Goal: Information Seeking & Learning: Learn about a topic

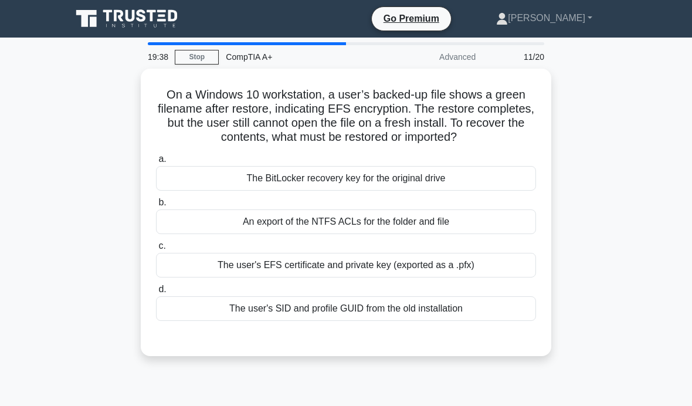
click at [203, 64] on link "Stop" at bounding box center [197, 57] width 44 height 15
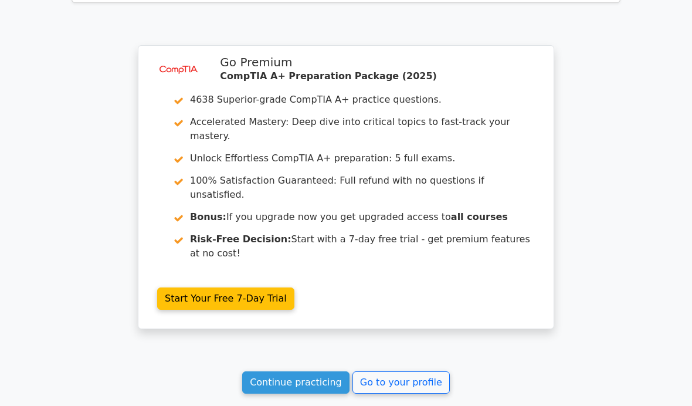
scroll to position [2049, 0]
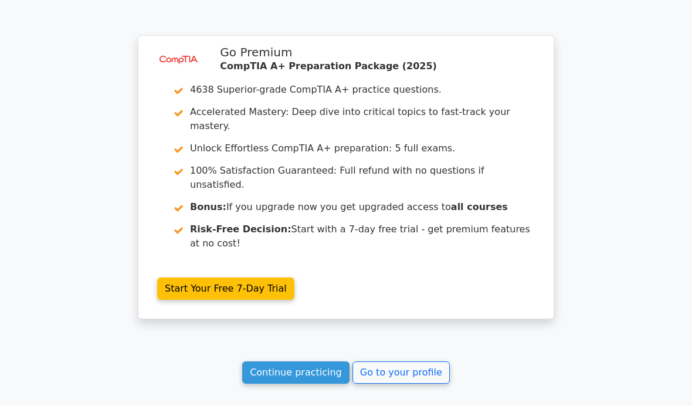
click at [290, 361] on link "Continue practicing" at bounding box center [295, 372] width 107 height 22
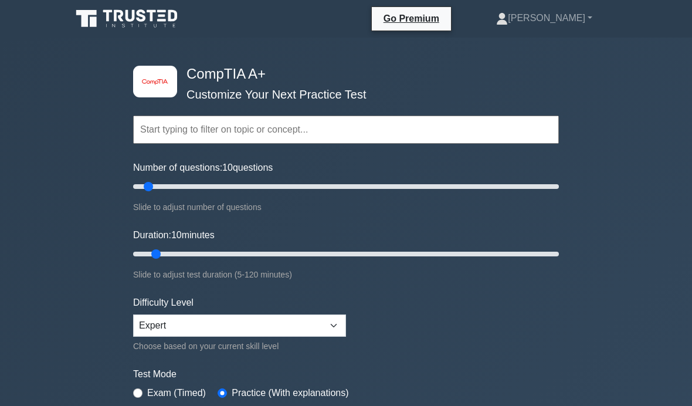
click at [152, 179] on input "Number of questions: 10 questions" at bounding box center [346, 186] width 426 height 14
type input "25"
type input "120"
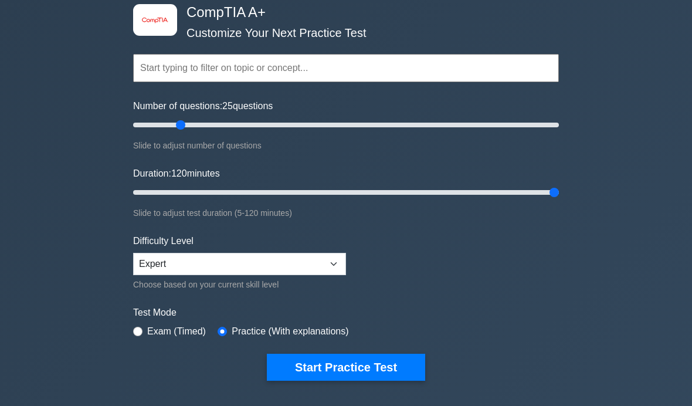
scroll to position [160, 0]
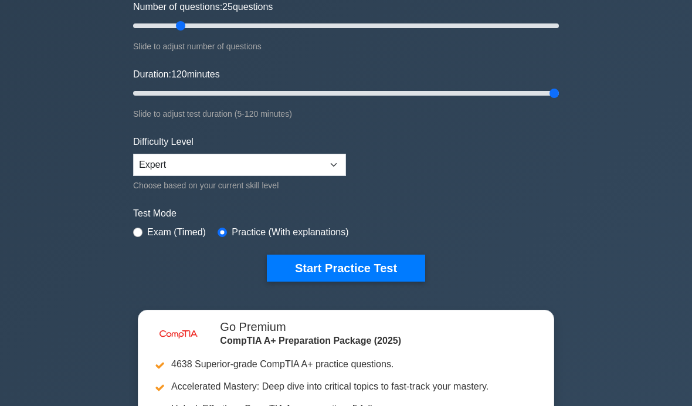
click at [392, 266] on button "Start Practice Test" at bounding box center [346, 268] width 158 height 27
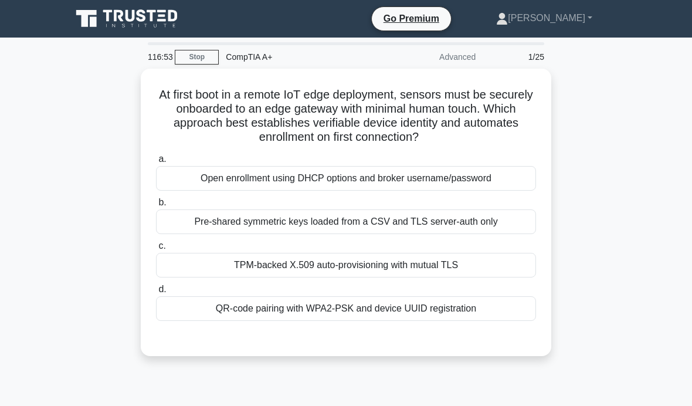
click at [501, 215] on div "Pre-shared symmetric keys loaded from a CSV and TLS server-auth only" at bounding box center [346, 221] width 380 height 25
click at [156, 206] on input "b. Pre-shared symmetric keys loaded from a CSV and TLS server-auth only" at bounding box center [156, 203] width 0 height 8
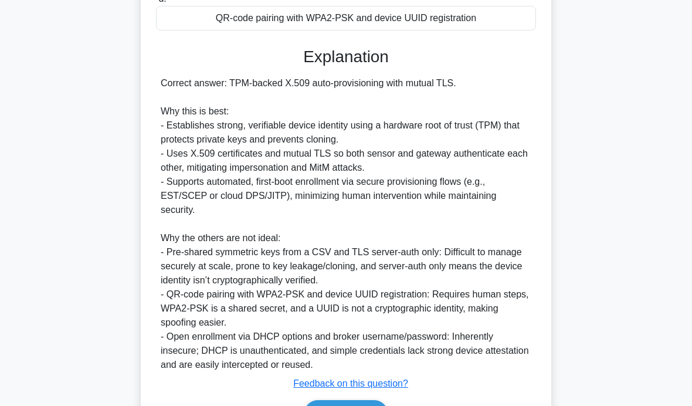
scroll to position [339, 0]
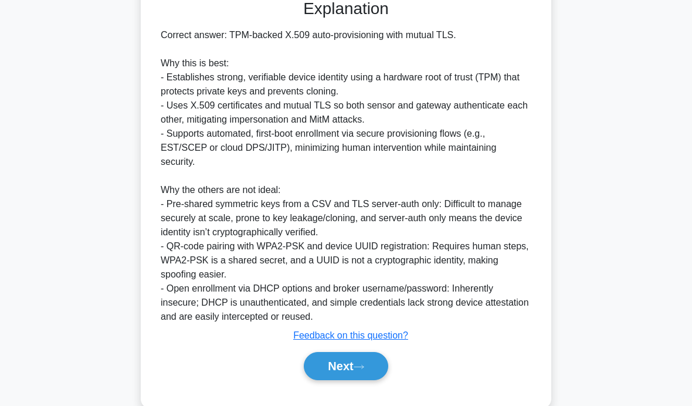
click at [381, 358] on button "Next" at bounding box center [346, 366] width 84 height 28
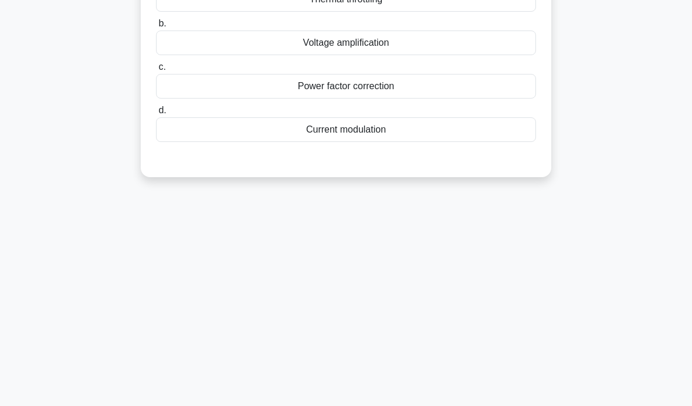
scroll to position [0, 0]
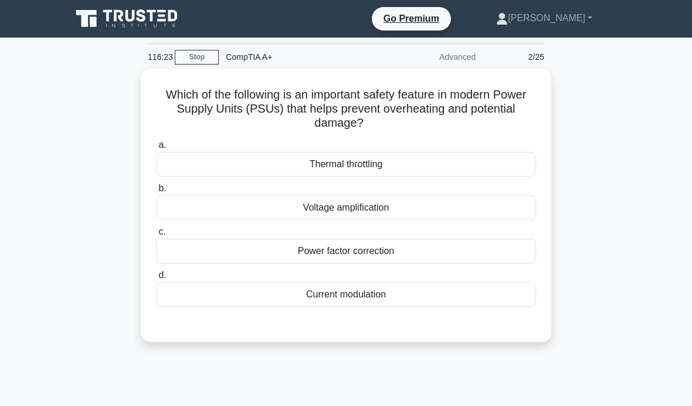
click at [440, 170] on div "Thermal throttling" at bounding box center [346, 164] width 380 height 25
click at [156, 149] on input "a. Thermal throttling" at bounding box center [156, 145] width 0 height 8
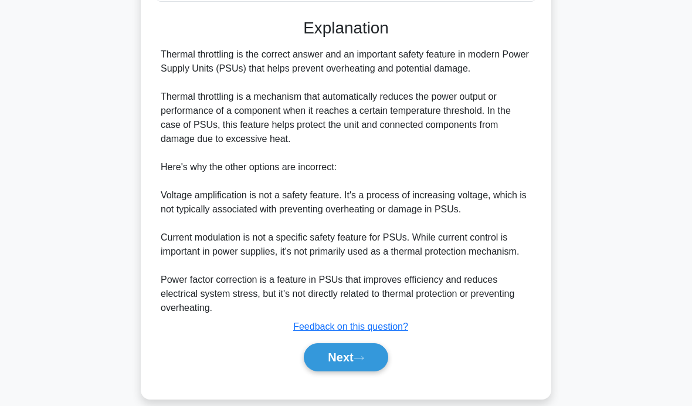
scroll to position [311, 0]
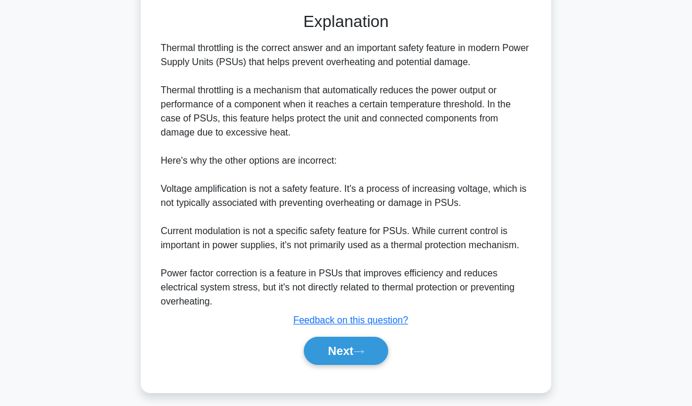
click at [359, 365] on button "Next" at bounding box center [346, 351] width 84 height 28
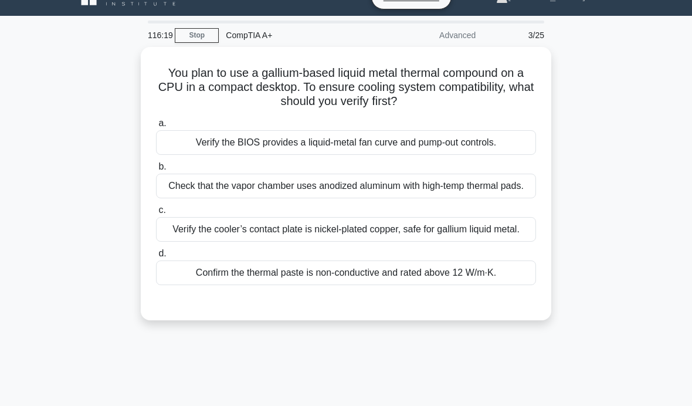
scroll to position [21, 0]
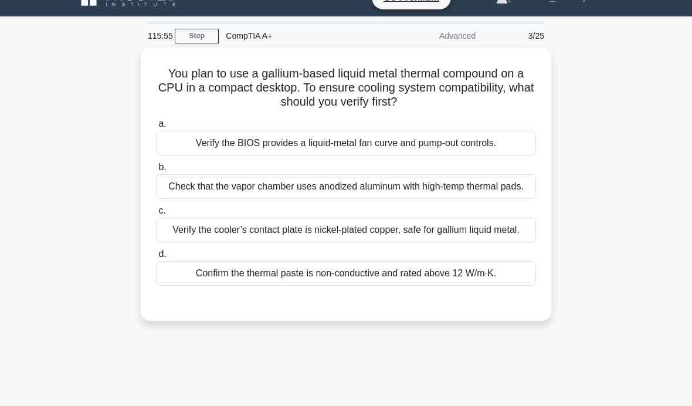
click at [440, 242] on div "Verify the cooler’s contact plate is nickel-plated copper, safe for gallium liq…" at bounding box center [346, 230] width 380 height 25
click at [156, 215] on input "c. Verify the cooler’s contact plate is nickel-plated copper, safe for gallium …" at bounding box center [156, 211] width 0 height 8
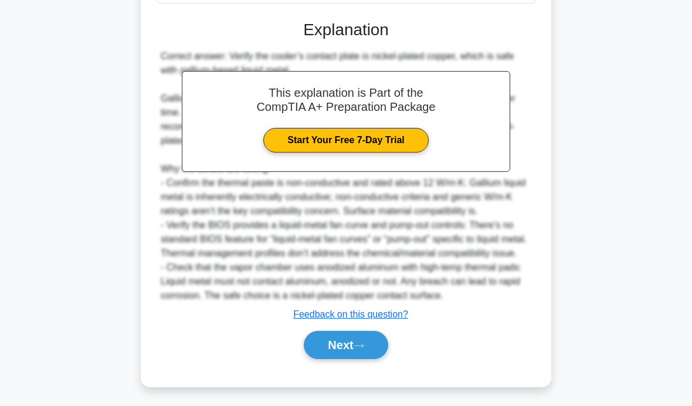
scroll to position [339, 0]
click at [363, 349] on icon at bounding box center [359, 345] width 11 height 6
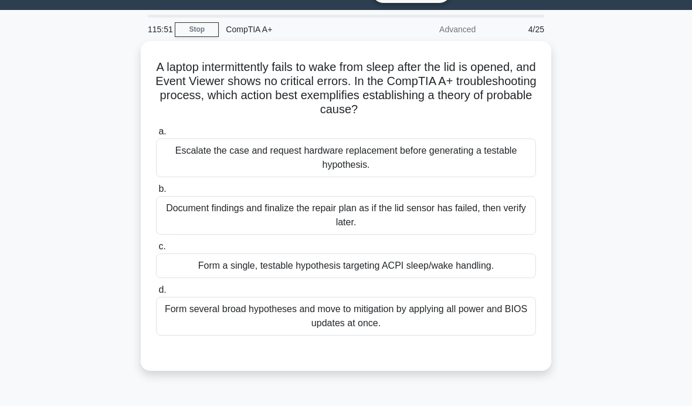
scroll to position [0, 0]
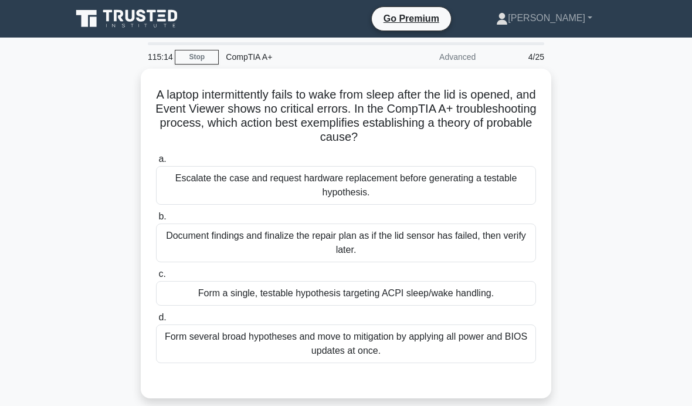
click at [180, 291] on div "Form a single, testable hypothesis targeting ACPI sleep/wake handling." at bounding box center [346, 293] width 380 height 25
click at [156, 278] on input "c. Form a single, testable hypothesis targeting ACPI sleep/wake handling." at bounding box center [156, 274] width 0 height 8
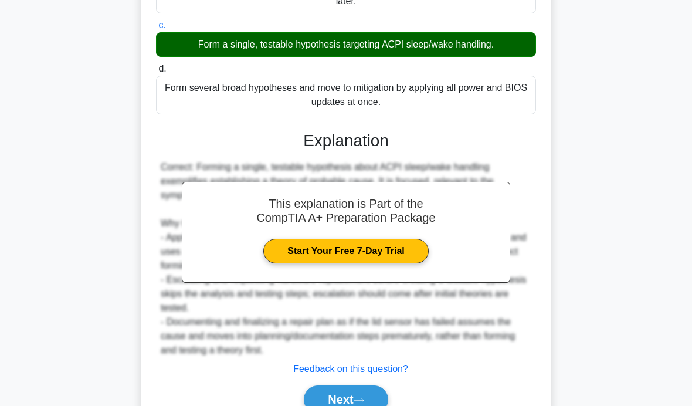
scroll to position [269, 0]
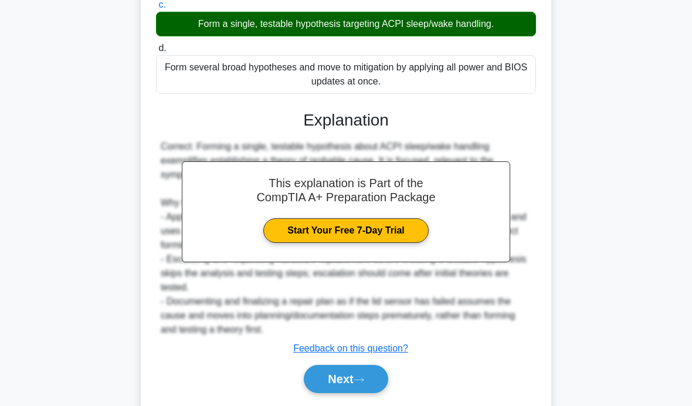
click at [319, 392] on button "Next" at bounding box center [346, 379] width 84 height 28
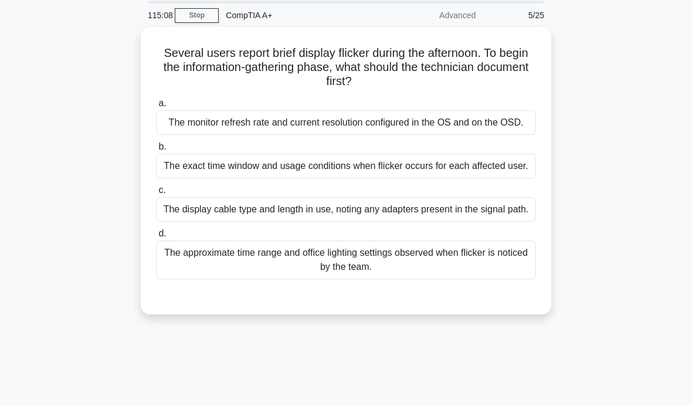
scroll to position [0, 0]
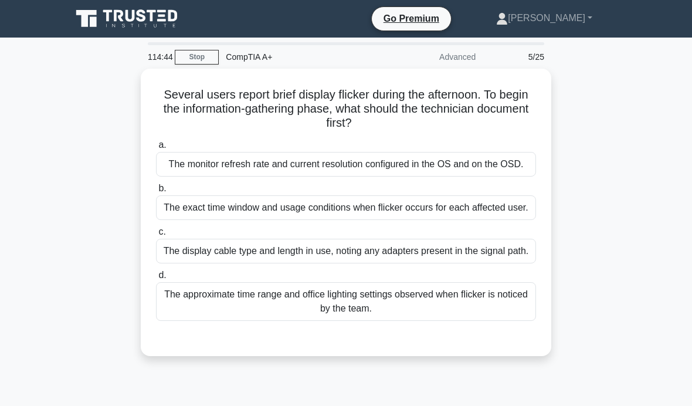
click at [198, 220] on div "The exact time window and usage conditions when flicker occurs for each affecte…" at bounding box center [346, 207] width 380 height 25
click at [156, 192] on input "b. The exact time window and usage conditions when flicker occurs for each affe…" at bounding box center [156, 189] width 0 height 8
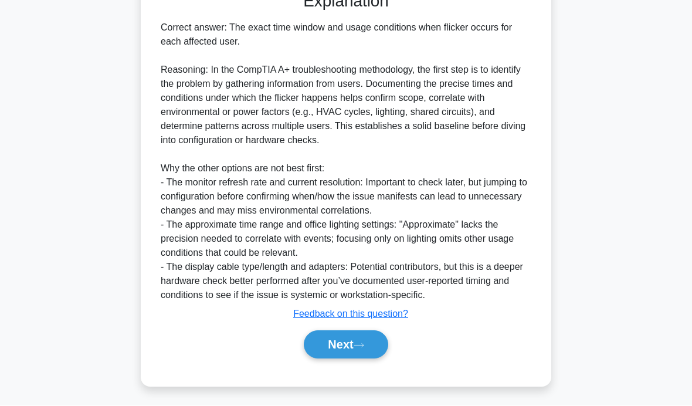
scroll to position [368, 0]
click at [364, 349] on icon at bounding box center [359, 345] width 11 height 6
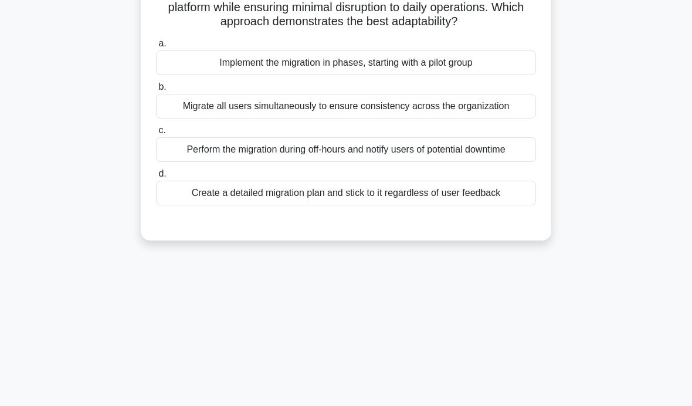
scroll to position [0, 0]
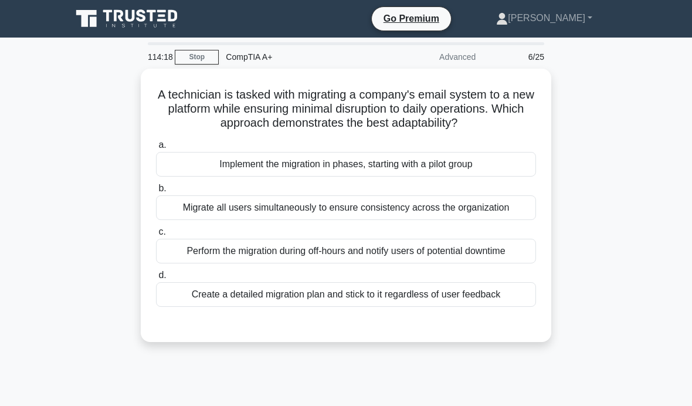
click at [262, 263] on div "Perform the migration during off-hours and notify users of potential downtime" at bounding box center [346, 251] width 380 height 25
click at [156, 236] on input "c. Perform the migration during off-hours and notify users of potential downtime" at bounding box center [156, 232] width 0 height 8
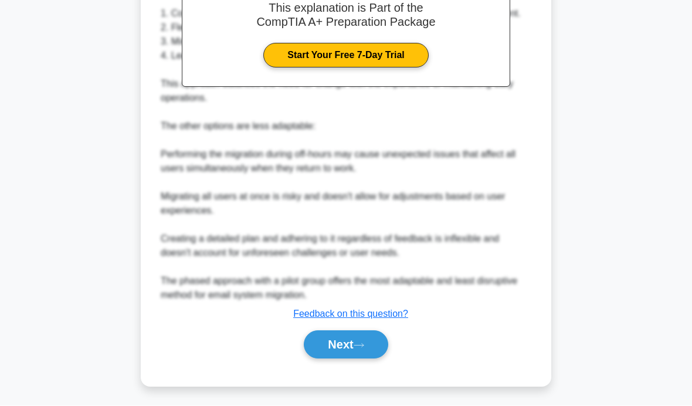
scroll to position [411, 0]
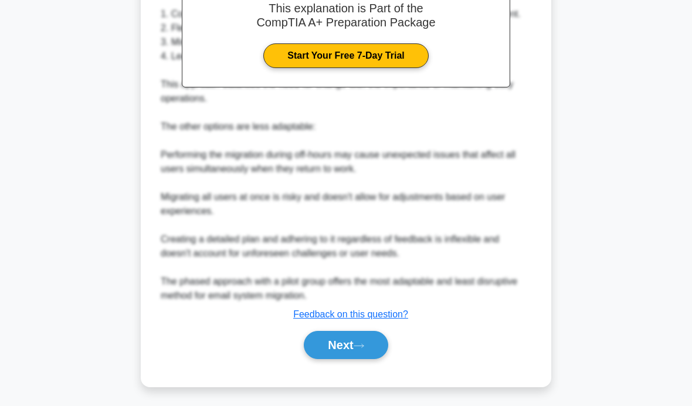
click at [355, 359] on button "Next" at bounding box center [346, 345] width 84 height 28
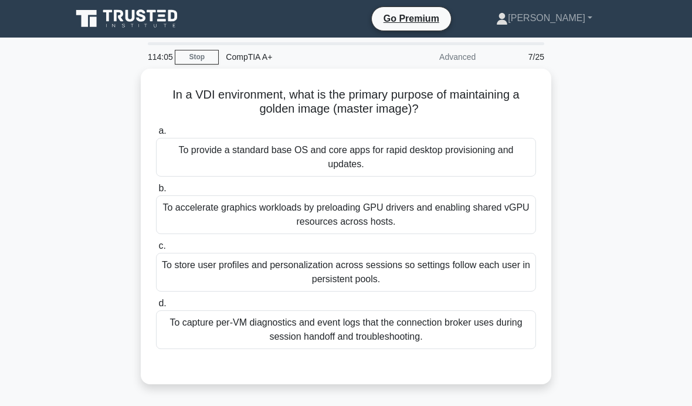
scroll to position [4, 0]
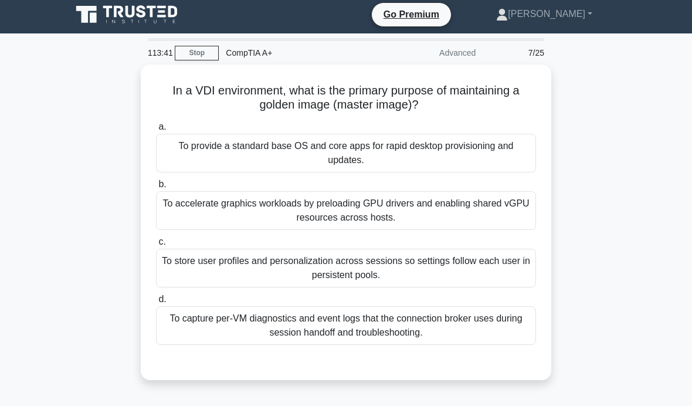
click at [232, 277] on div "To store user profiles and personalization across sessions so settings follow e…" at bounding box center [346, 268] width 380 height 39
click at [156, 246] on input "c. To store user profiles and personalization across sessions so settings follo…" at bounding box center [156, 242] width 0 height 8
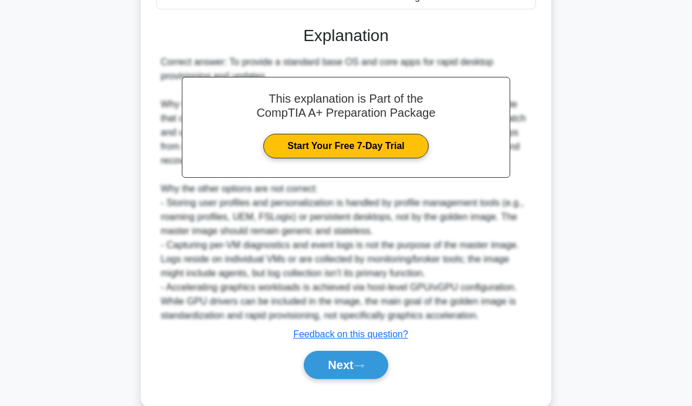
click at [344, 379] on button "Next" at bounding box center [346, 365] width 84 height 28
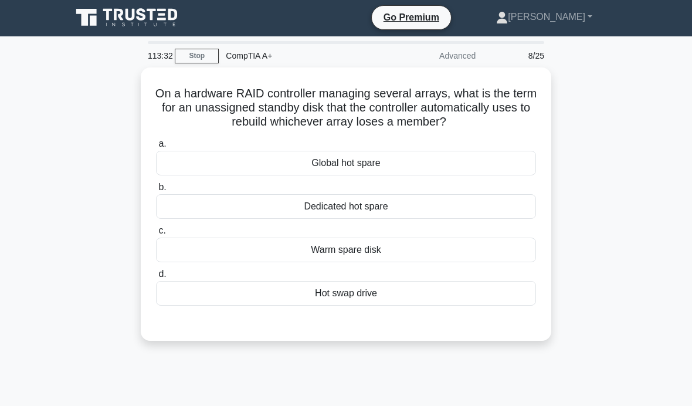
scroll to position [0, 0]
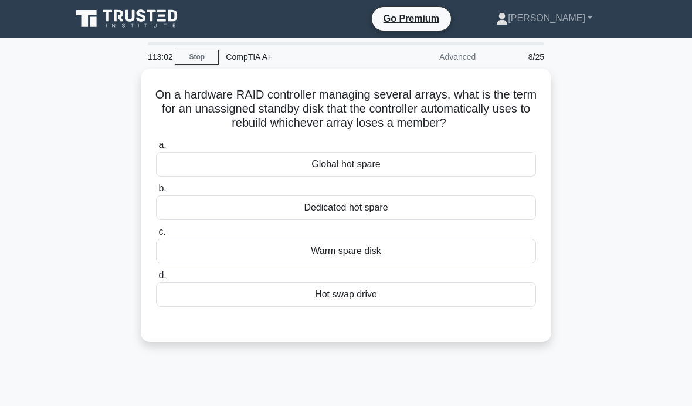
click at [380, 176] on div "Global hot spare" at bounding box center [346, 164] width 380 height 25
click at [156, 149] on input "a. Global hot spare" at bounding box center [156, 145] width 0 height 8
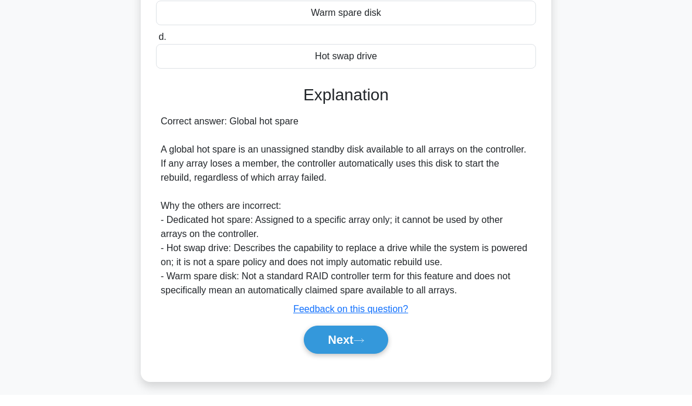
scroll to position [227, 0]
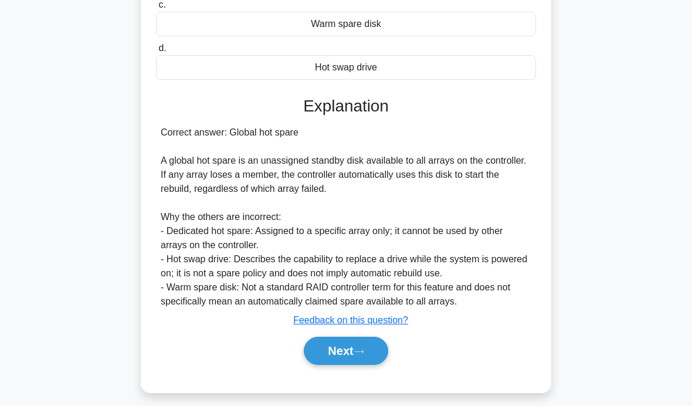
click at [352, 365] on button "Next" at bounding box center [346, 351] width 84 height 28
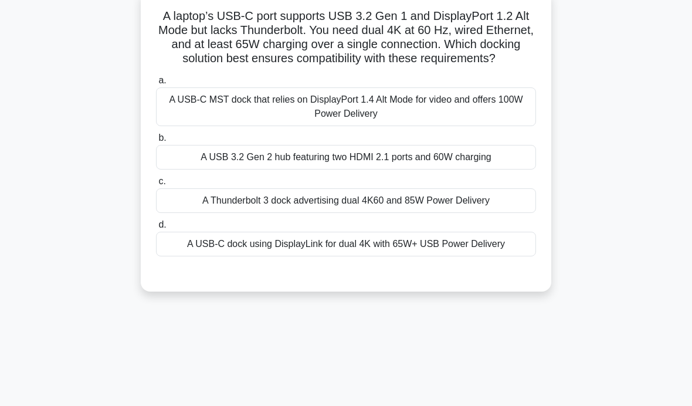
scroll to position [78, 0]
click at [378, 110] on div "A USB-C MST dock that relies on DisplayPort 1.4 Alt Mode for video and offers 1…" at bounding box center [346, 107] width 380 height 39
click at [156, 85] on input "a. A USB-C MST dock that relies on DisplayPort 1.4 Alt Mode for video and offer…" at bounding box center [156, 81] width 0 height 8
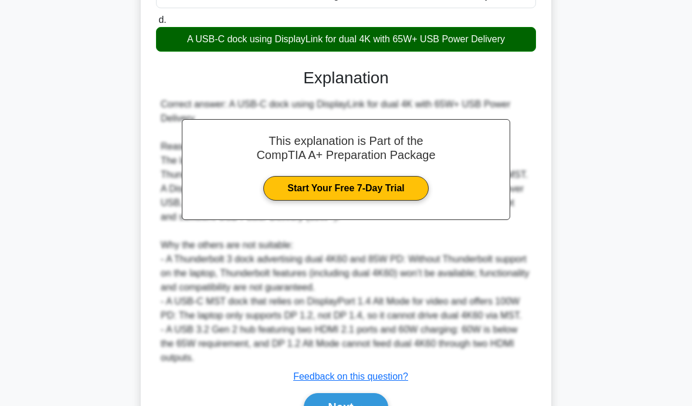
scroll to position [341, 0]
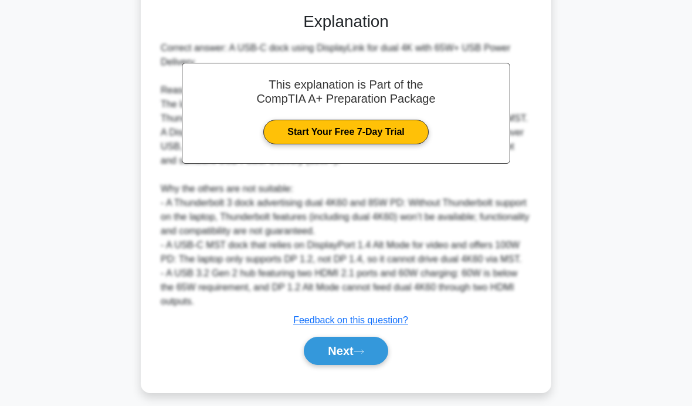
click at [364, 355] on icon at bounding box center [359, 351] width 11 height 6
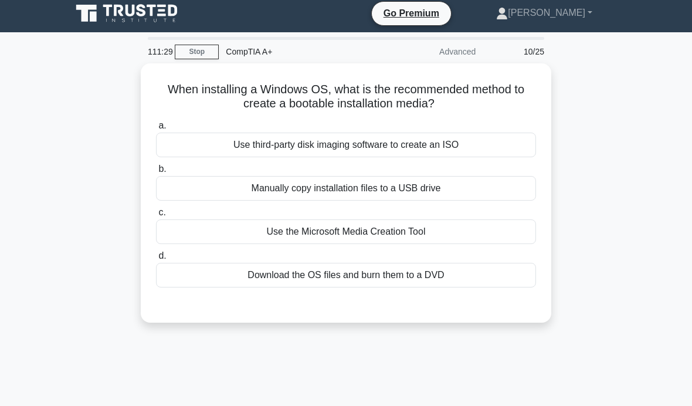
scroll to position [0, 0]
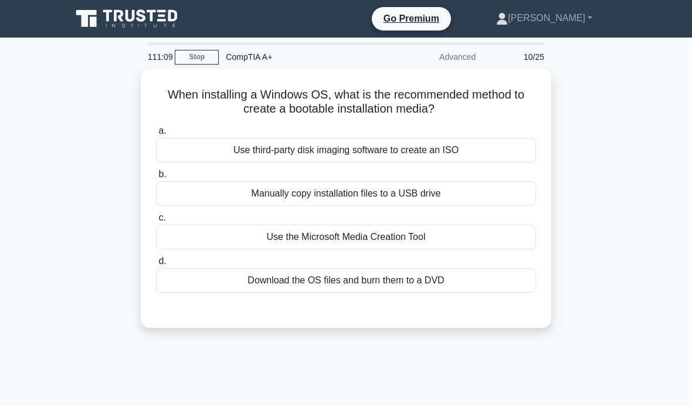
click at [488, 198] on div "Manually copy installation files to a USB drive" at bounding box center [346, 193] width 380 height 25
click at [156, 178] on input "b. Manually copy installation files to a USB drive" at bounding box center [156, 175] width 0 height 8
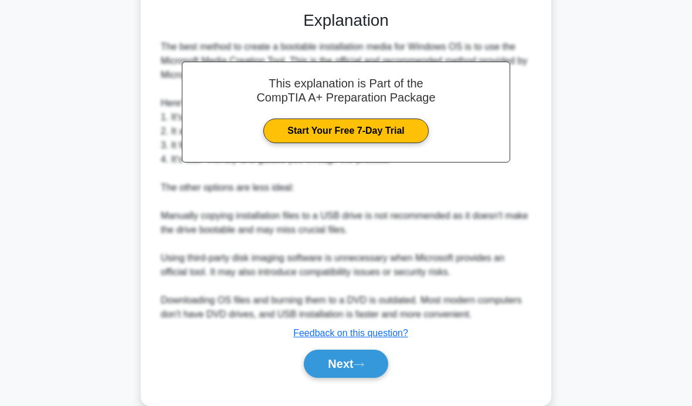
scroll to position [348, 0]
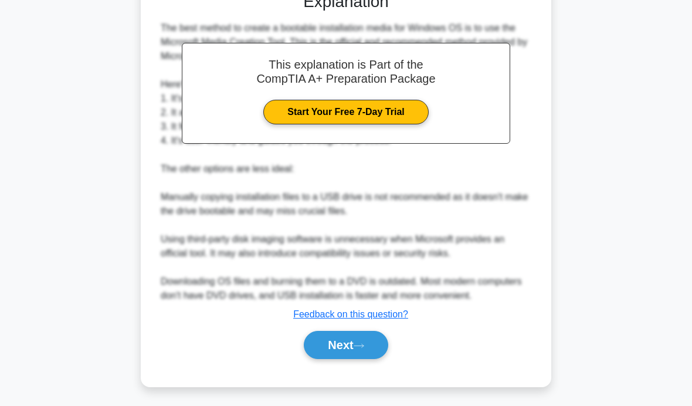
click at [344, 354] on button "Next" at bounding box center [346, 345] width 84 height 28
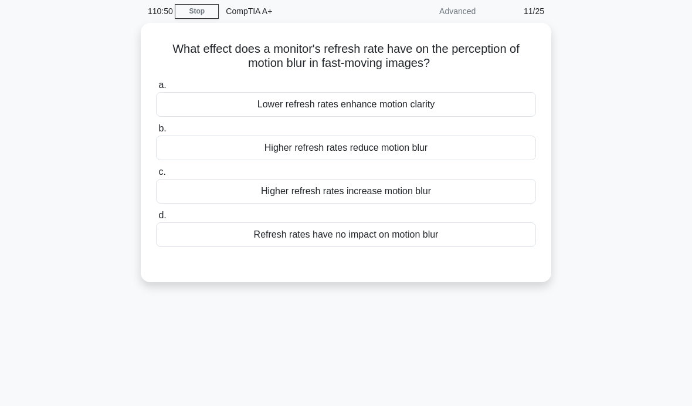
scroll to position [0, 0]
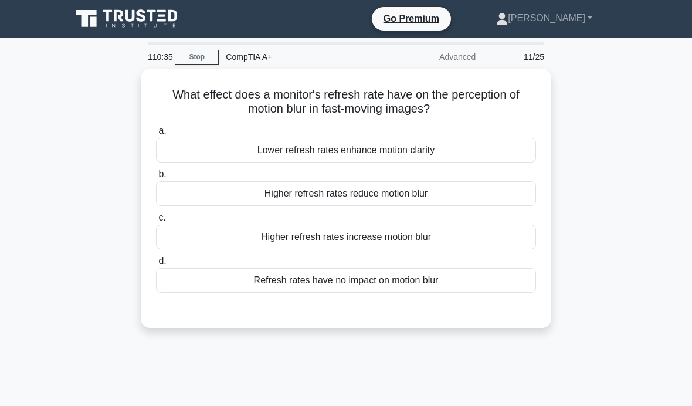
click at [334, 192] on div "Higher refresh rates reduce motion blur" at bounding box center [346, 193] width 380 height 25
click at [156, 178] on input "b. Higher refresh rates reduce motion blur" at bounding box center [156, 175] width 0 height 8
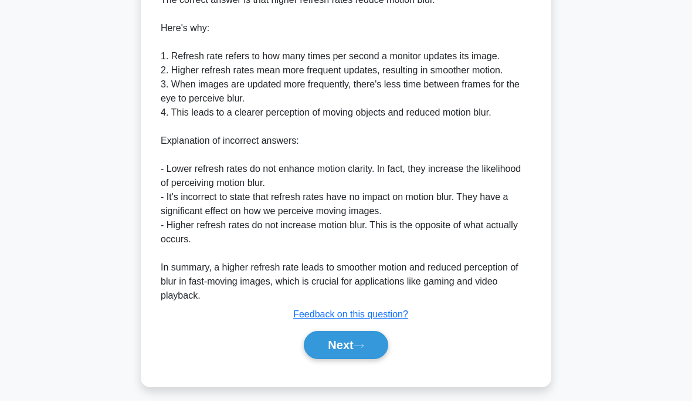
scroll to position [339, 0]
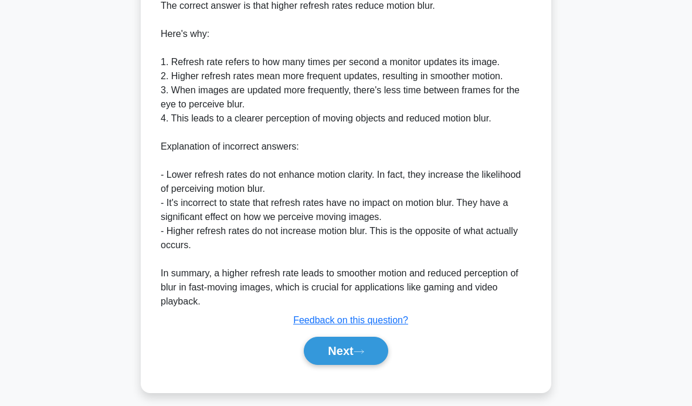
click at [348, 365] on button "Next" at bounding box center [346, 351] width 84 height 28
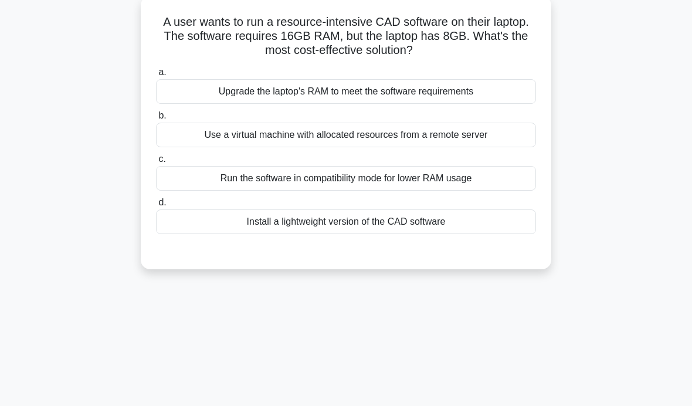
scroll to position [71, 0]
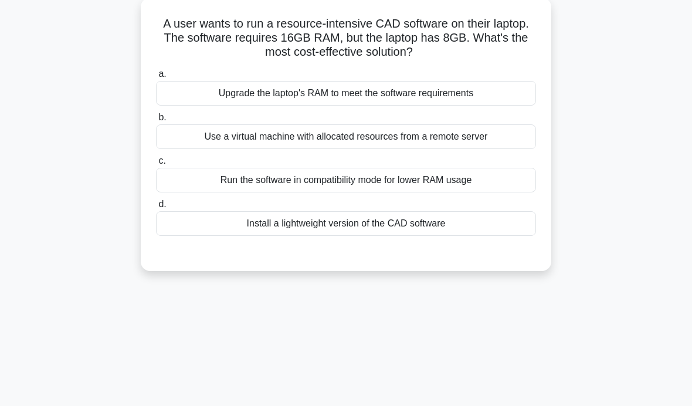
click at [374, 96] on div "Upgrade the laptop's RAM to meet the software requirements" at bounding box center [346, 93] width 380 height 25
click at [156, 78] on input "a. Upgrade the laptop's RAM to meet the software requirements" at bounding box center [156, 74] width 0 height 8
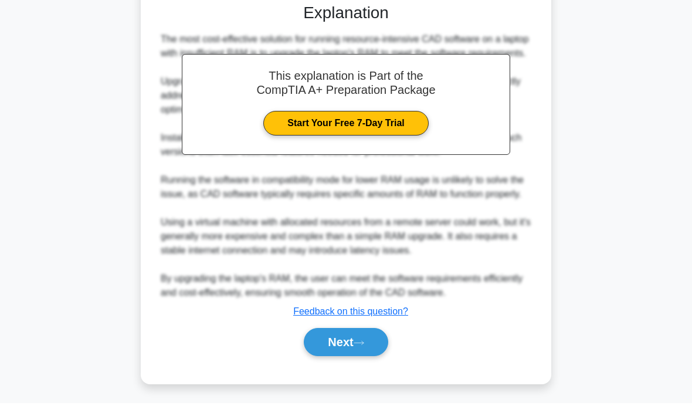
scroll to position [339, 0]
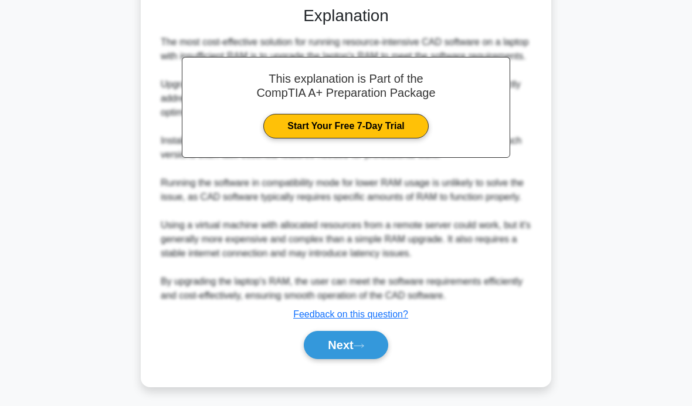
click at [354, 359] on button "Next" at bounding box center [346, 345] width 84 height 28
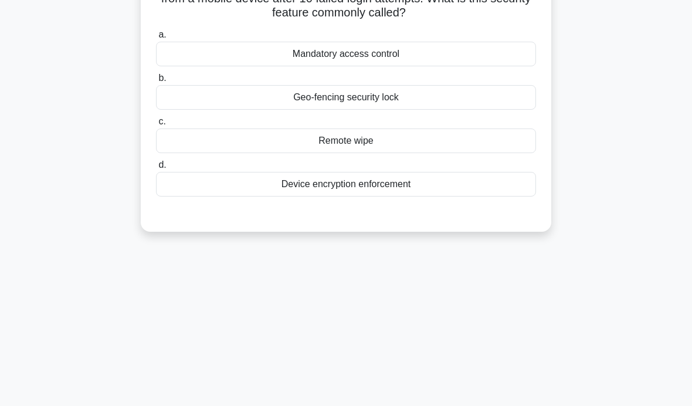
scroll to position [0, 0]
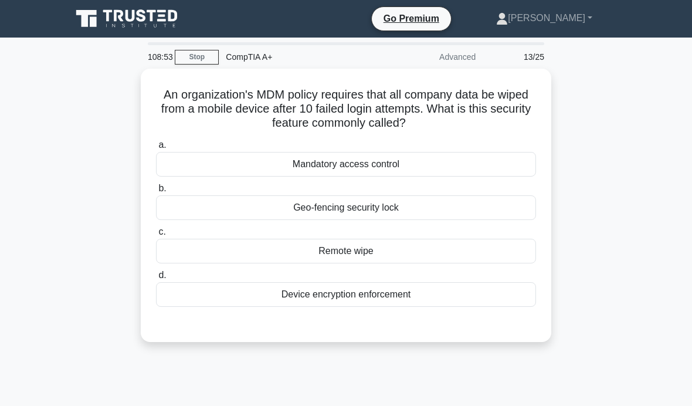
click at [333, 296] on div "Device encryption enforcement" at bounding box center [346, 294] width 380 height 25
click at [156, 279] on input "d. Device encryption enforcement" at bounding box center [156, 275] width 0 height 8
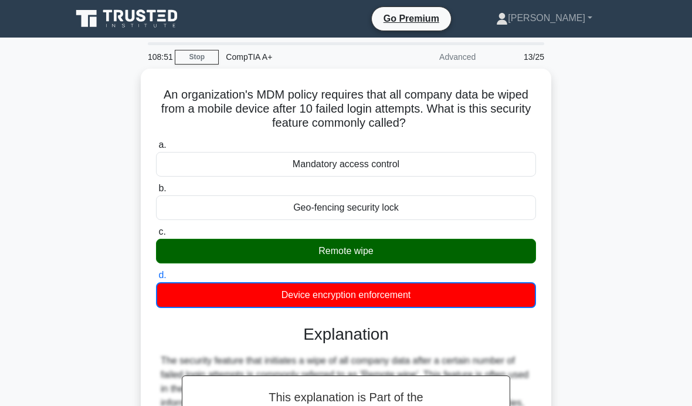
scroll to position [214, 0]
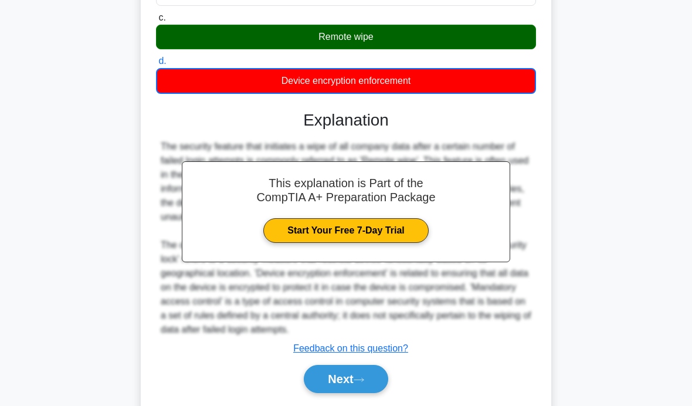
click at [346, 393] on button "Next" at bounding box center [346, 379] width 84 height 28
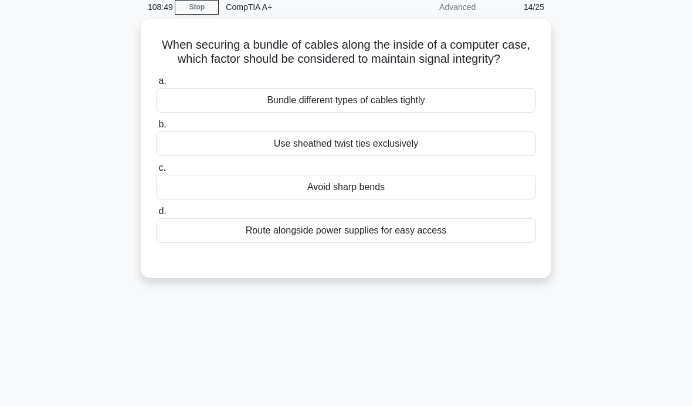
scroll to position [0, 0]
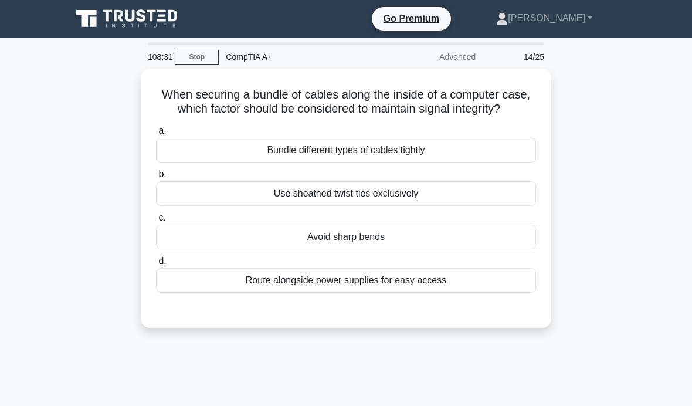
click at [307, 249] on div "Avoid sharp bends" at bounding box center [346, 237] width 380 height 25
click at [156, 222] on input "c. Avoid sharp bends" at bounding box center [156, 218] width 0 height 8
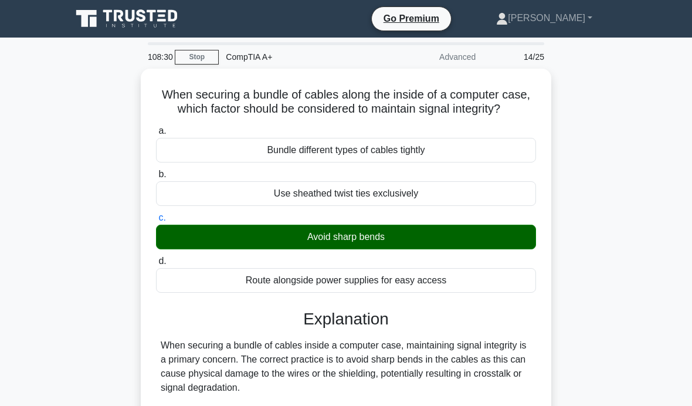
scroll to position [255, 0]
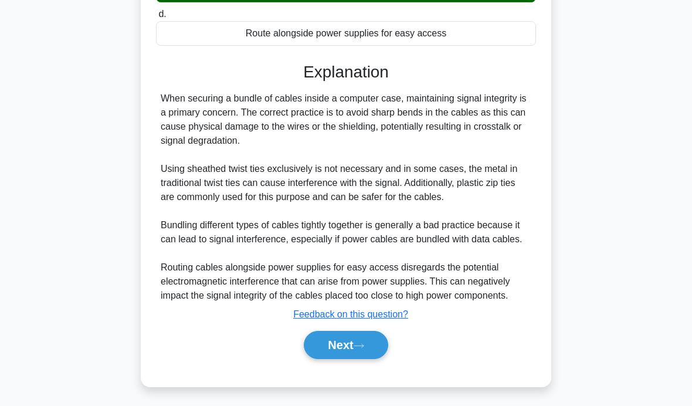
click at [344, 359] on button "Next" at bounding box center [346, 345] width 84 height 28
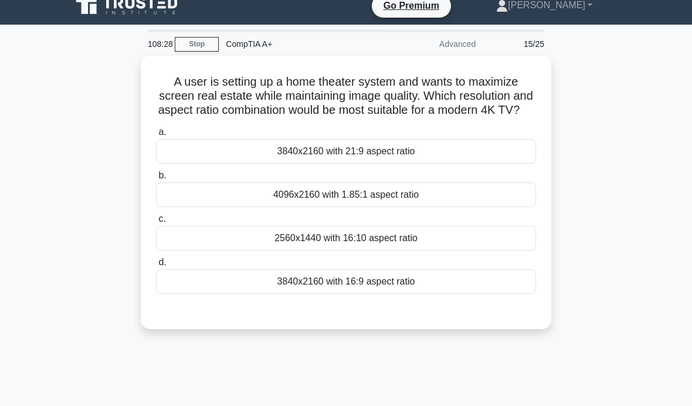
scroll to position [0, 0]
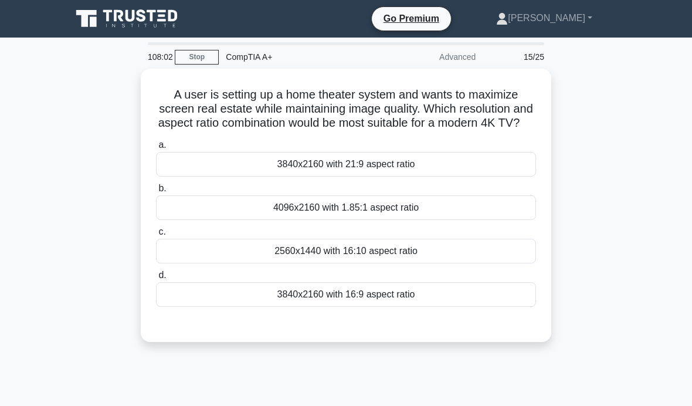
click at [409, 263] on div "2560x1440 with 16:10 aspect ratio" at bounding box center [346, 251] width 380 height 25
click at [156, 236] on input "c. 2560x1440 with 16:10 aspect ratio" at bounding box center [156, 232] width 0 height 8
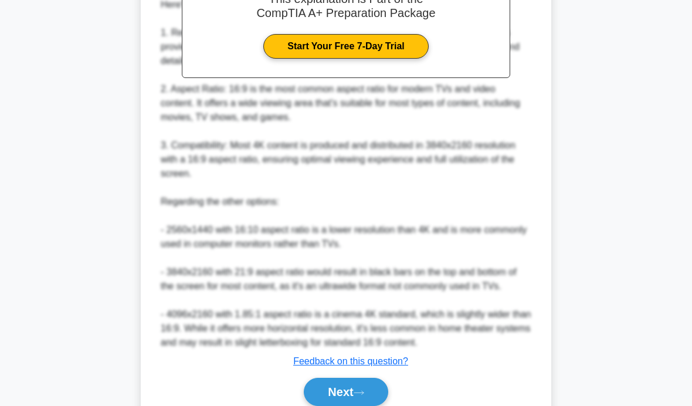
scroll to position [439, 0]
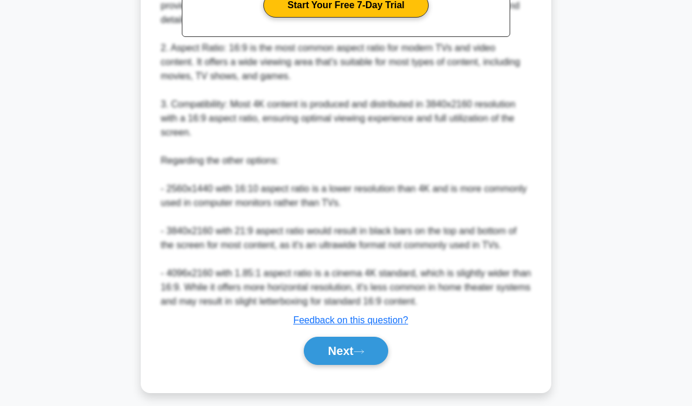
click at [355, 365] on button "Next" at bounding box center [346, 351] width 84 height 28
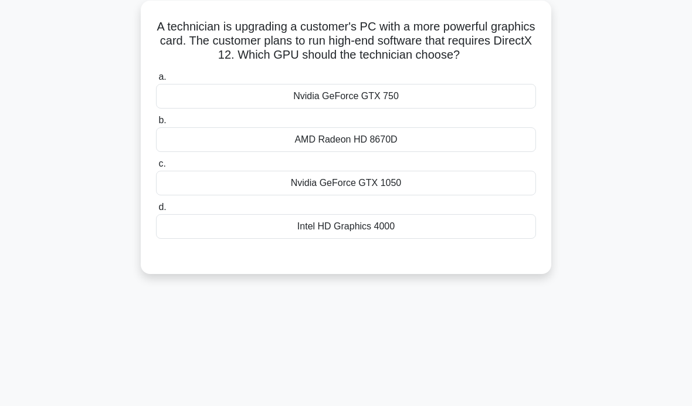
scroll to position [0, 0]
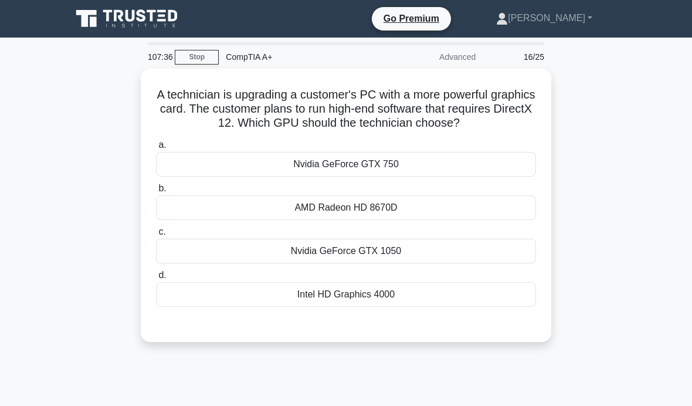
click at [412, 263] on div "Nvidia GeForce GTX 1050" at bounding box center [346, 251] width 380 height 25
click at [156, 236] on input "c. Nvidia GeForce GTX 1050" at bounding box center [156, 232] width 0 height 8
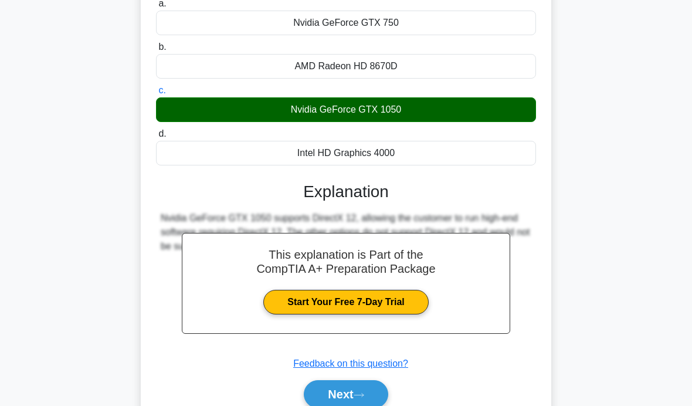
scroll to position [179, 0]
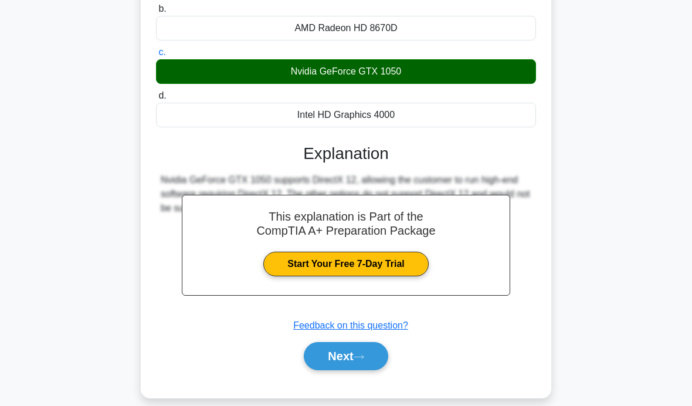
click at [364, 360] on icon at bounding box center [359, 357] width 11 height 6
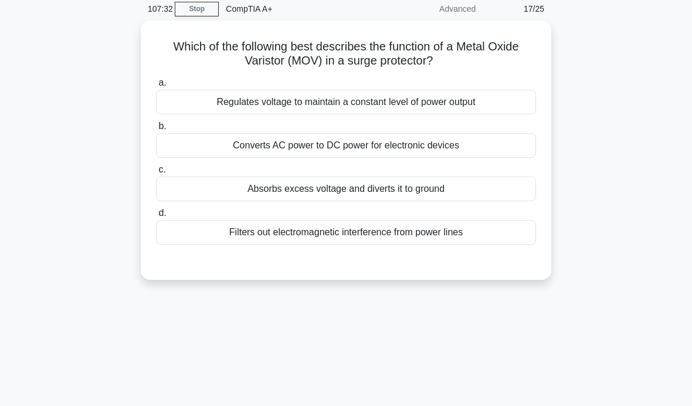
scroll to position [0, 0]
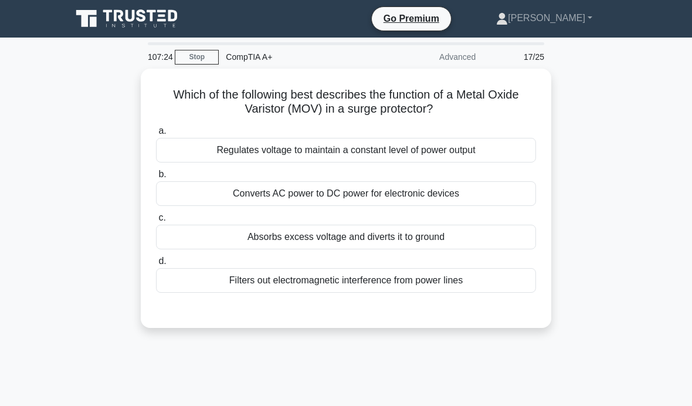
click at [457, 236] on div "Absorbs excess voltage and diverts it to ground" at bounding box center [346, 237] width 380 height 25
click at [156, 222] on input "c. Absorbs excess voltage and diverts it to ground" at bounding box center [156, 218] width 0 height 8
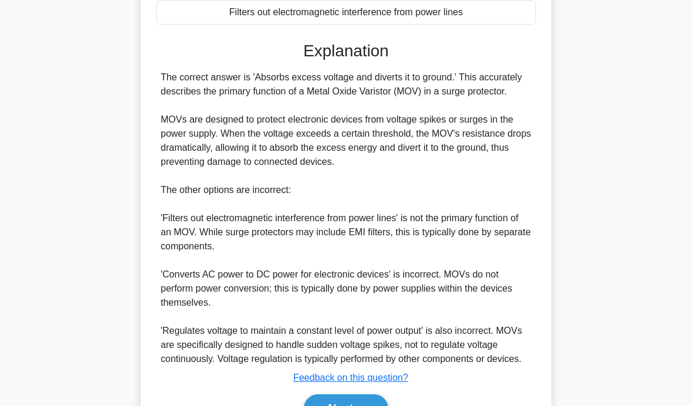
scroll to position [293, 0]
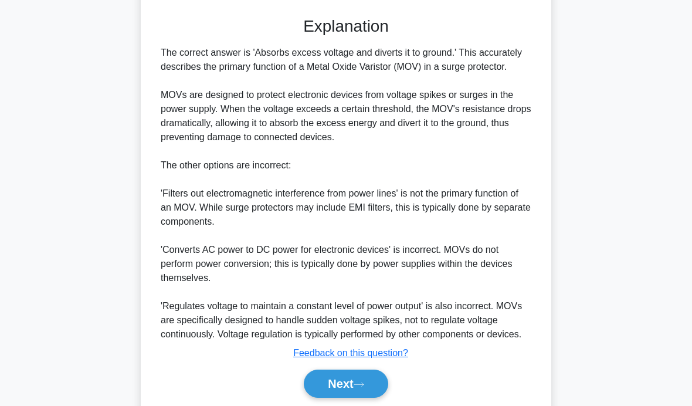
click at [363, 398] on button "Next" at bounding box center [346, 383] width 84 height 28
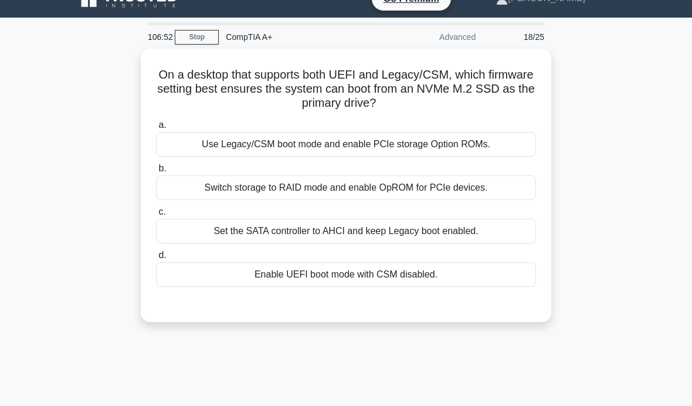
scroll to position [0, 0]
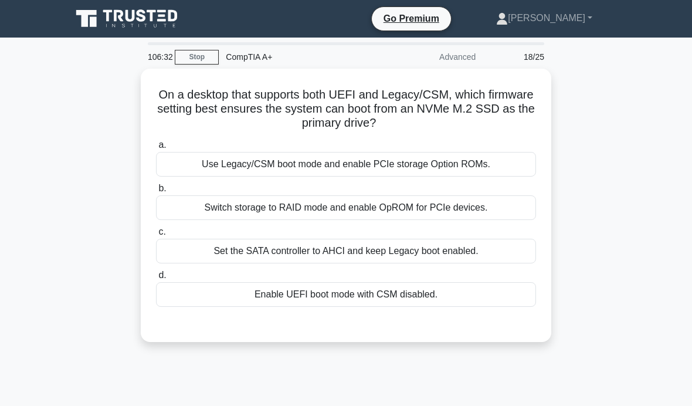
click at [341, 300] on div "Enable UEFI boot mode with CSM disabled." at bounding box center [346, 294] width 380 height 25
click at [156, 279] on input "d. Enable UEFI boot mode with CSM disabled." at bounding box center [156, 275] width 0 height 8
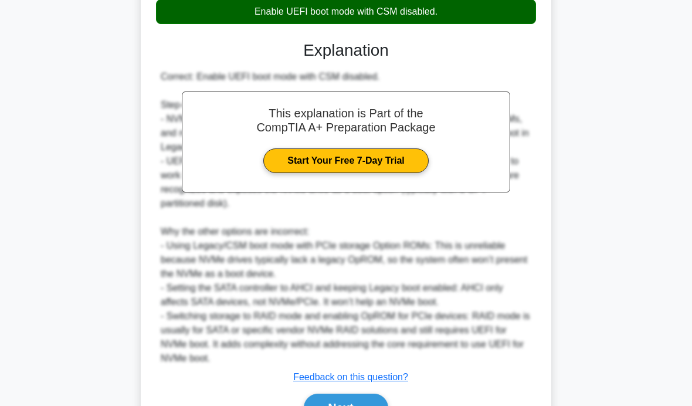
scroll to position [297, 0]
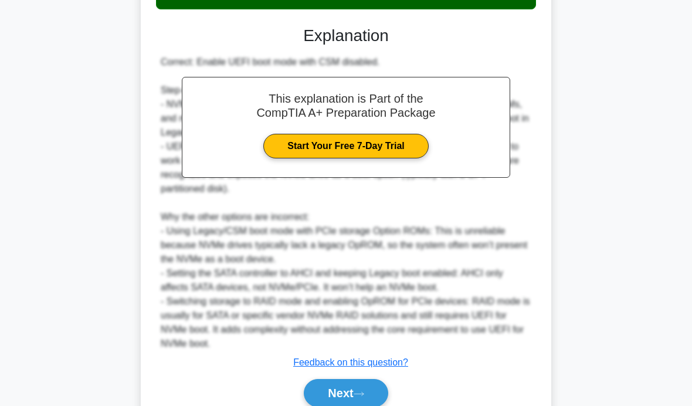
click at [355, 385] on button "Next" at bounding box center [346, 393] width 84 height 28
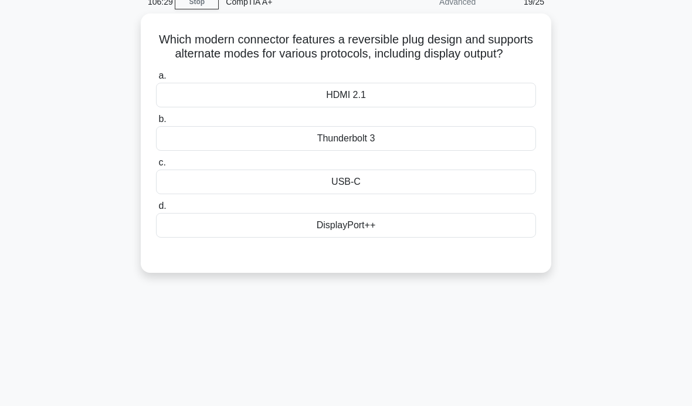
scroll to position [0, 0]
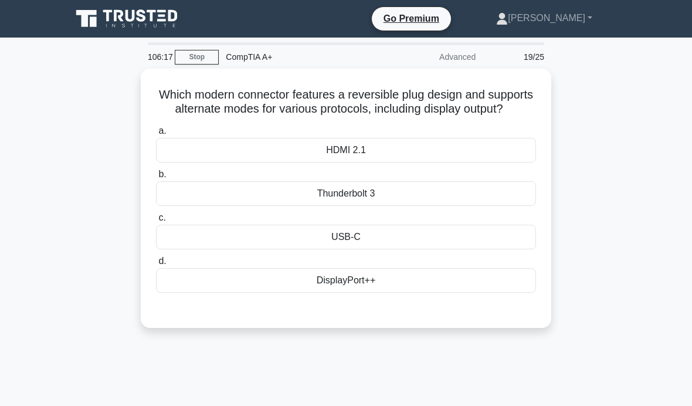
click at [370, 249] on div "USB-C" at bounding box center [346, 237] width 380 height 25
click at [156, 222] on input "c. USB-C" at bounding box center [156, 218] width 0 height 8
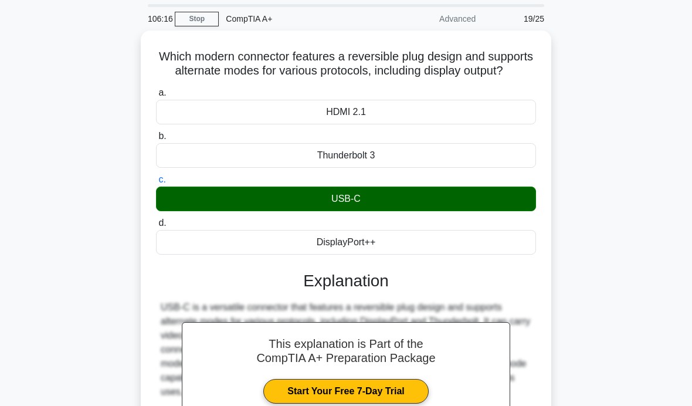
scroll to position [179, 0]
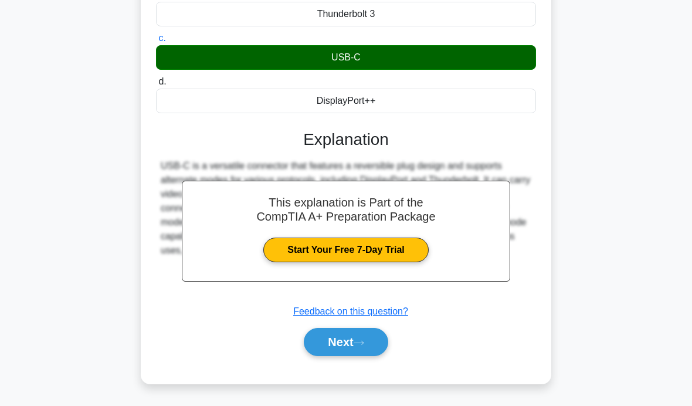
click at [356, 351] on button "Next" at bounding box center [346, 342] width 84 height 28
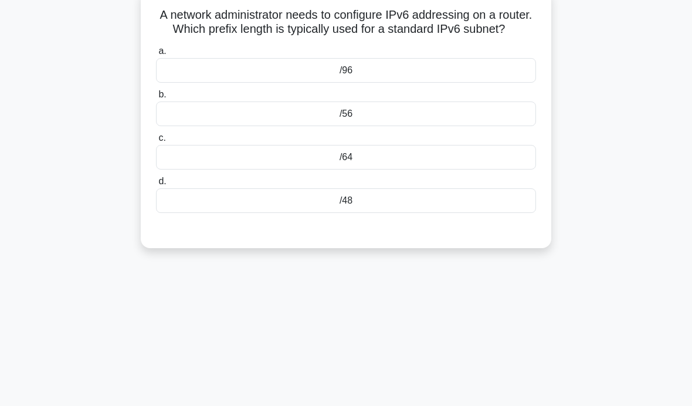
scroll to position [0, 0]
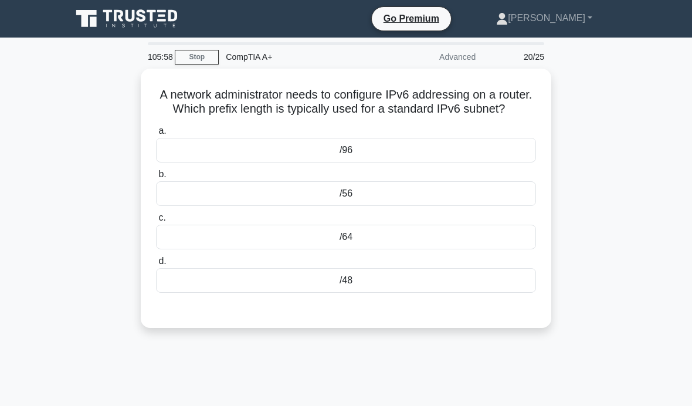
click at [380, 249] on div "/64" at bounding box center [346, 237] width 380 height 25
click at [156, 222] on input "c. /64" at bounding box center [156, 218] width 0 height 8
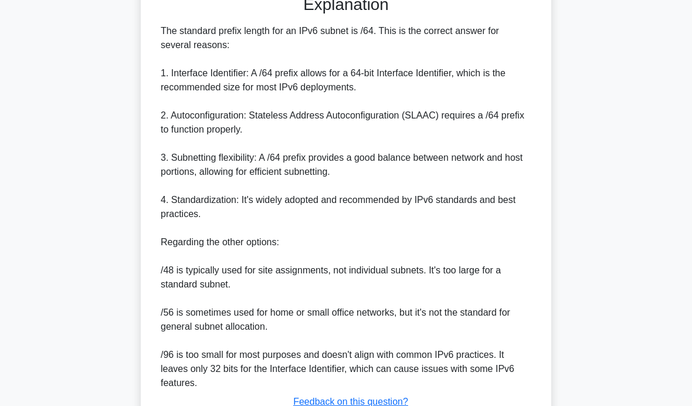
scroll to position [312, 0]
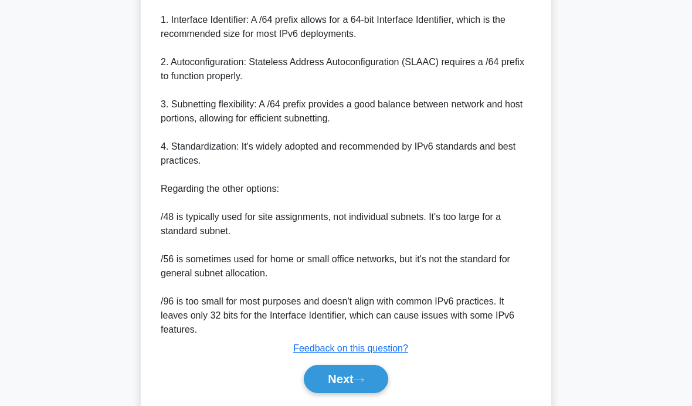
click at [364, 383] on icon at bounding box center [359, 379] width 11 height 6
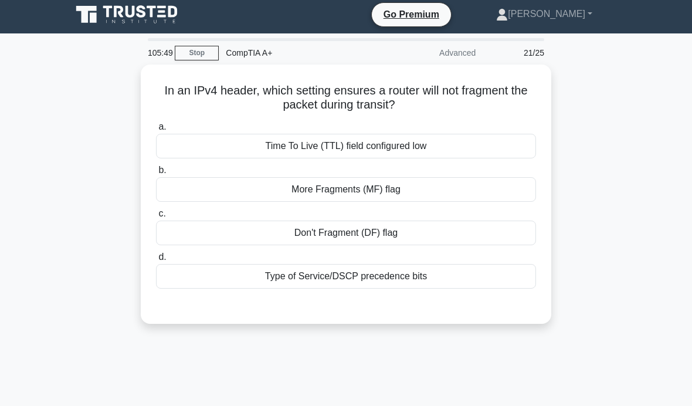
scroll to position [0, 0]
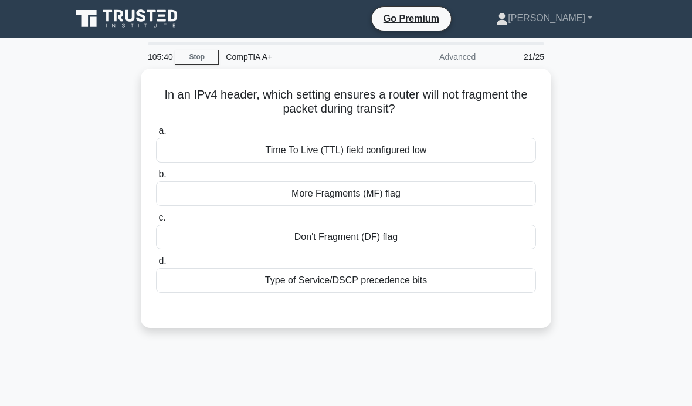
click at [379, 235] on div "Don't Fragment (DF) flag" at bounding box center [346, 237] width 380 height 25
click at [156, 222] on input "c. Don't Fragment (DF) flag" at bounding box center [156, 218] width 0 height 8
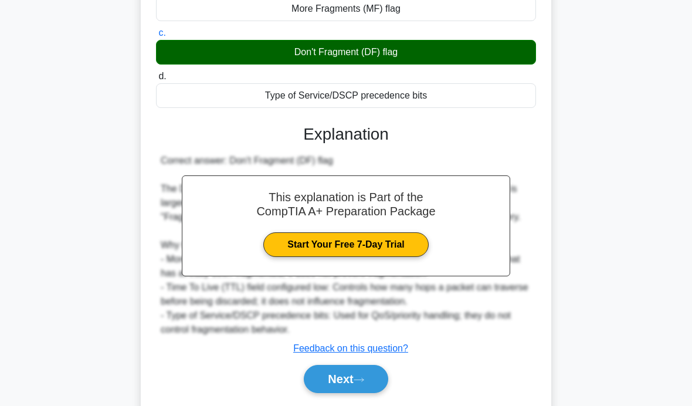
click at [357, 388] on button "Next" at bounding box center [346, 379] width 84 height 28
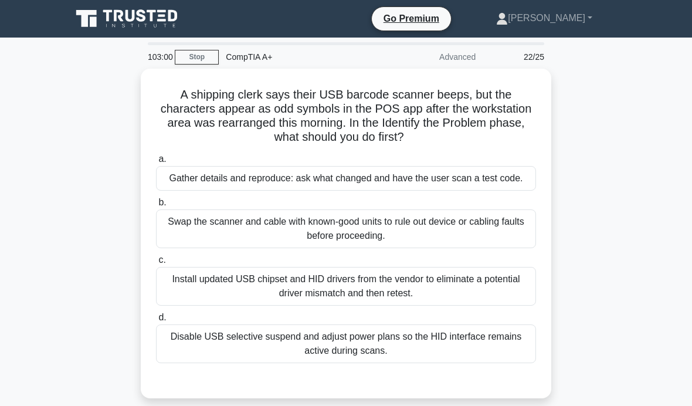
click at [195, 182] on div "Gather details and reproduce: ask what changed and have the user scan a test co…" at bounding box center [346, 178] width 380 height 25
click at [156, 163] on input "a. Gather details and reproduce: ask what changed and have the user scan a test…" at bounding box center [156, 159] width 0 height 8
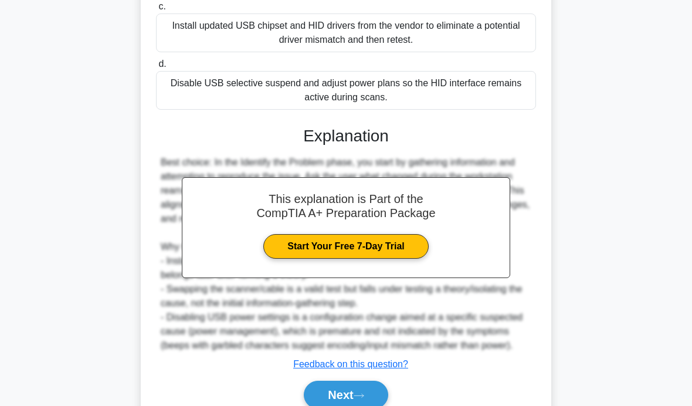
scroll to position [297, 0]
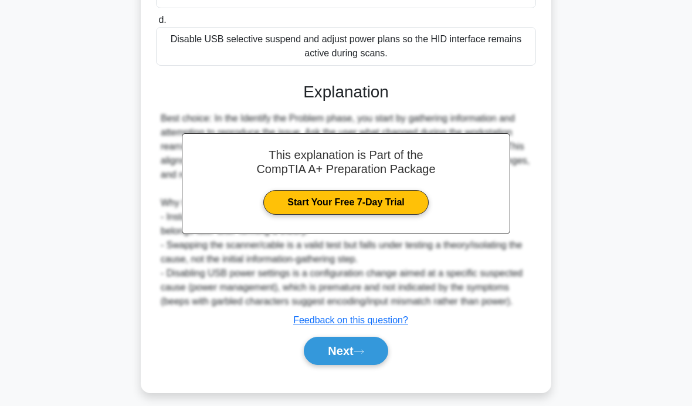
click at [317, 365] on button "Next" at bounding box center [346, 351] width 84 height 28
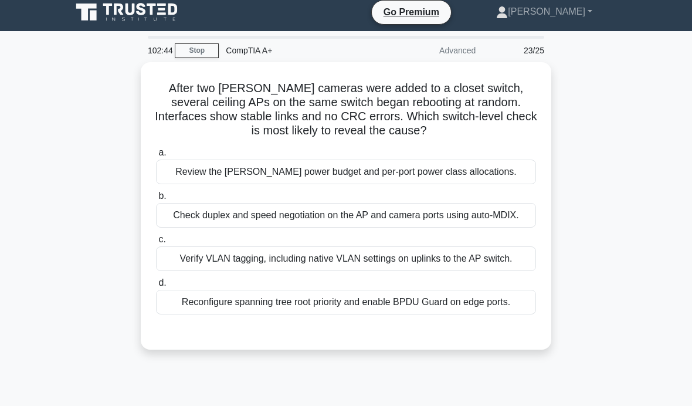
scroll to position [0, 0]
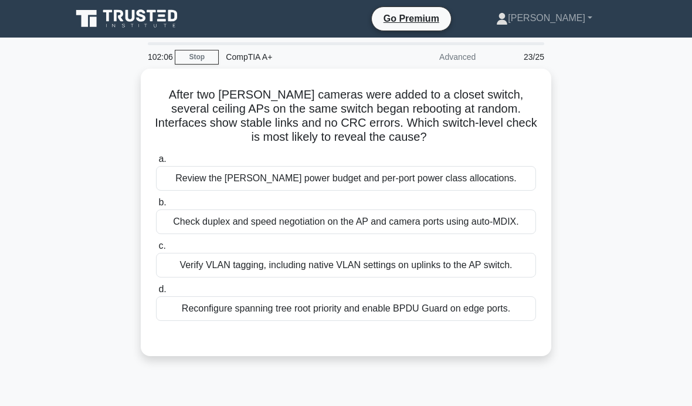
click at [192, 179] on div "Review the PoE power budget and per-port power class allocations." at bounding box center [346, 178] width 380 height 25
click at [156, 163] on input "a. Review the PoE power budget and per-port power class allocations." at bounding box center [156, 159] width 0 height 8
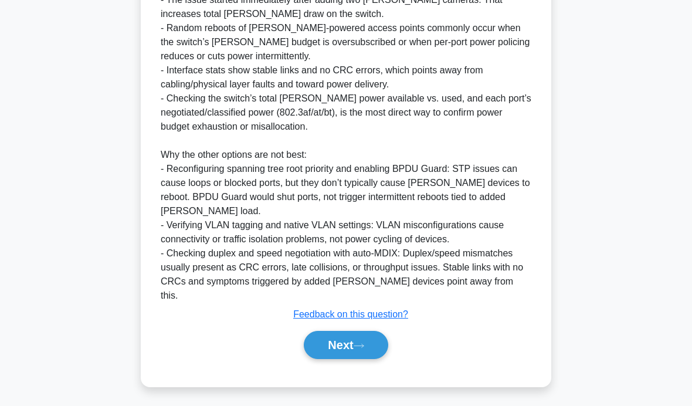
scroll to position [416, 0]
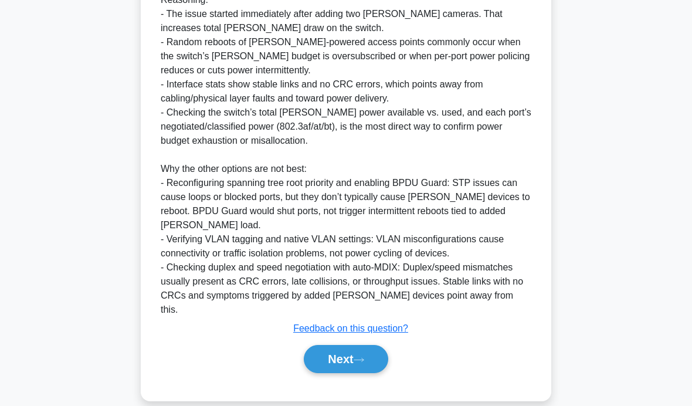
click at [325, 373] on button "Next" at bounding box center [346, 359] width 84 height 28
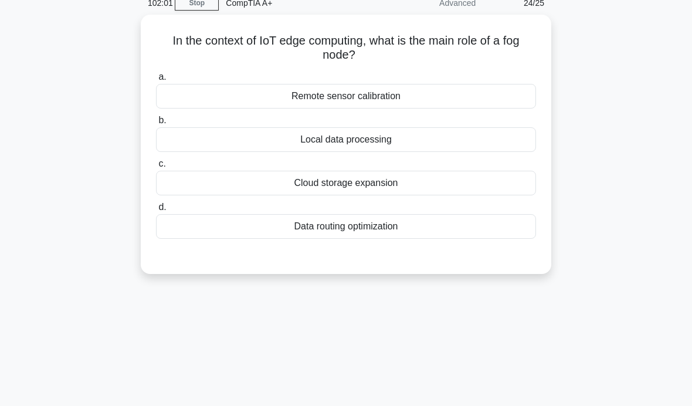
scroll to position [0, 0]
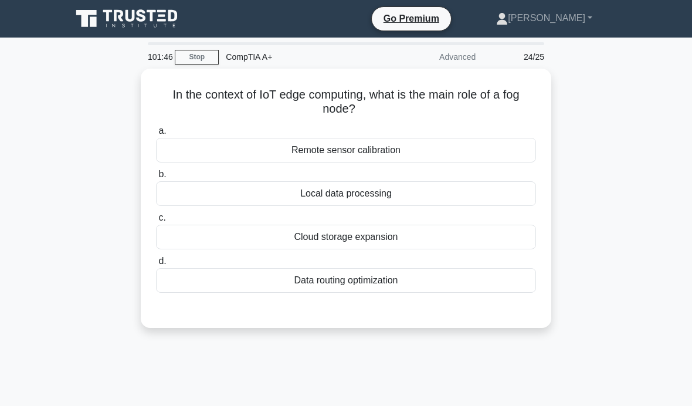
click at [195, 148] on div "Remote sensor calibration" at bounding box center [346, 150] width 380 height 25
click at [156, 135] on input "a. Remote sensor calibration" at bounding box center [156, 131] width 0 height 8
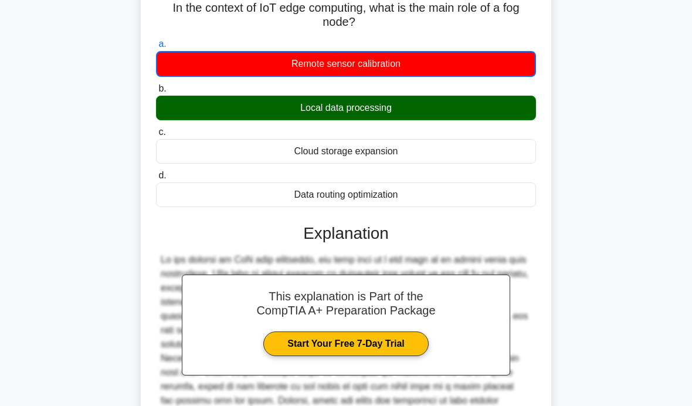
scroll to position [200, 0]
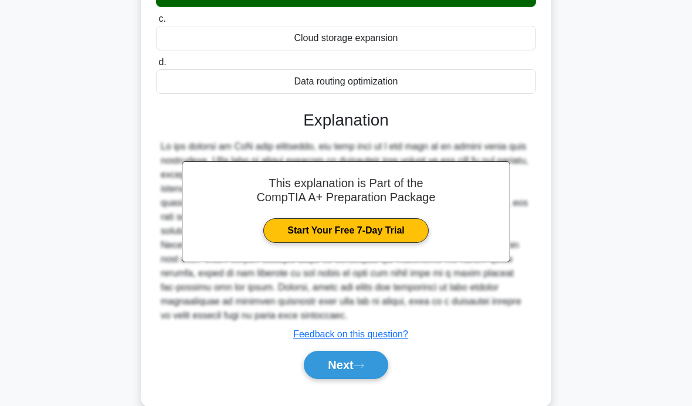
click at [324, 379] on button "Next" at bounding box center [346, 365] width 84 height 28
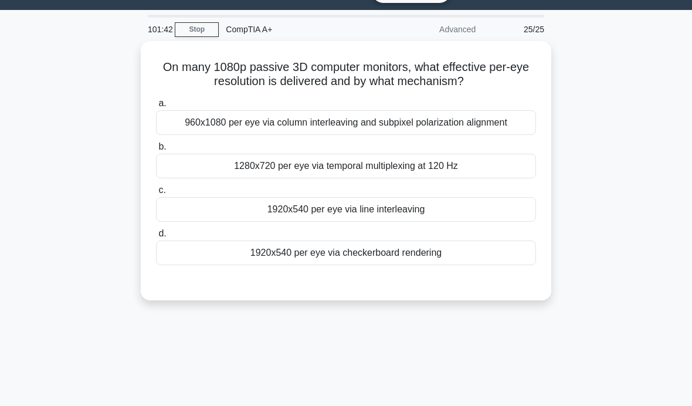
scroll to position [0, 0]
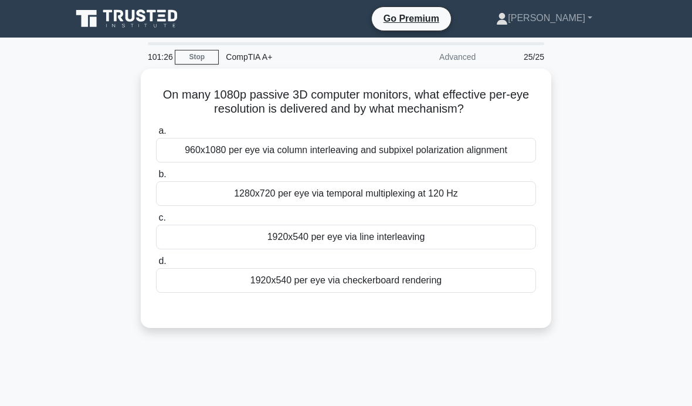
click at [480, 162] on div "960x1080 per eye via column interleaving and subpixel polarization alignment" at bounding box center [346, 150] width 380 height 25
click at [156, 135] on input "a. 960x1080 per eye via column interleaving and subpixel polarization alignment" at bounding box center [156, 131] width 0 height 8
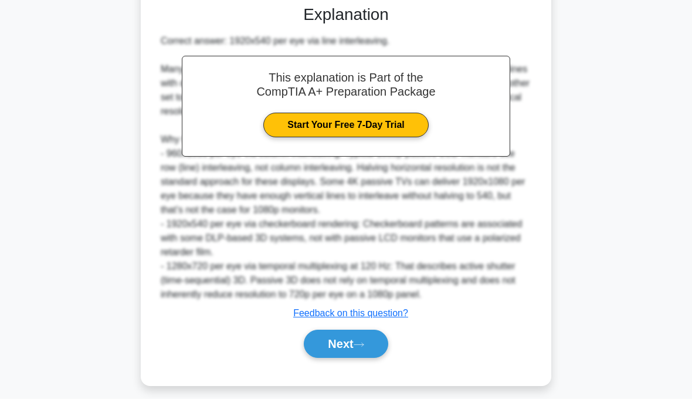
scroll to position [298, 0]
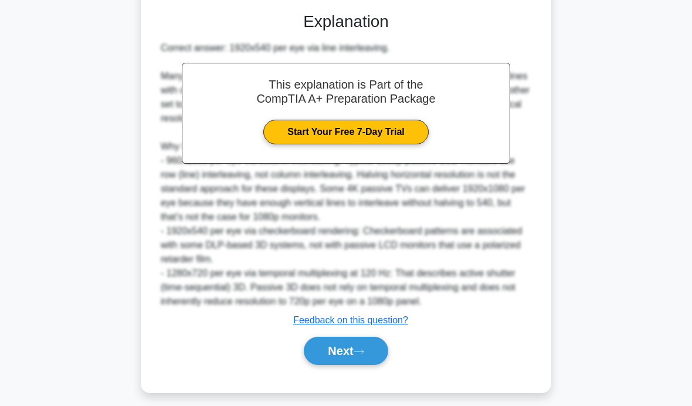
click at [364, 355] on icon at bounding box center [359, 351] width 11 height 6
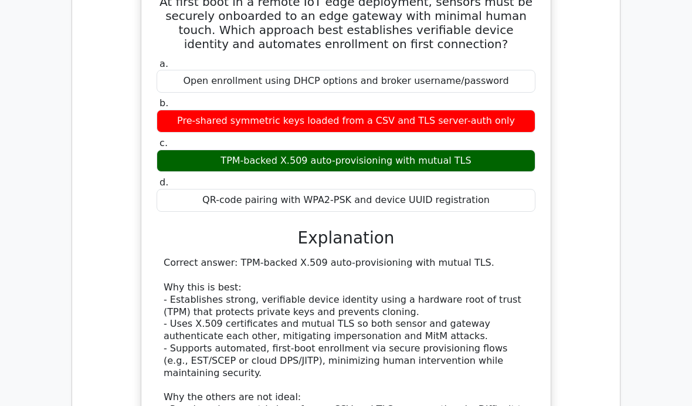
scroll to position [1302, 0]
